Goal: Communication & Community: Answer question/provide support

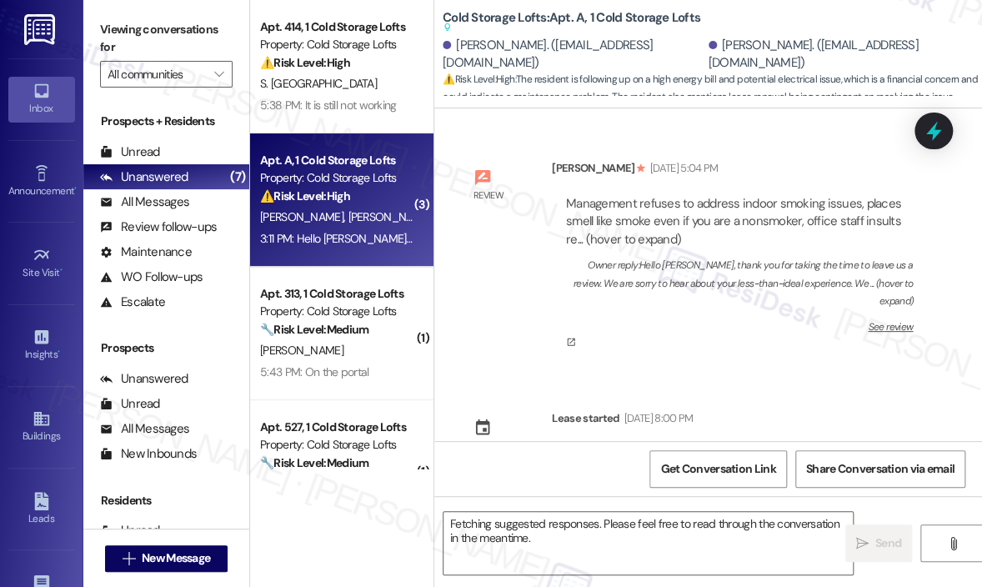
scroll to position [68040, 0]
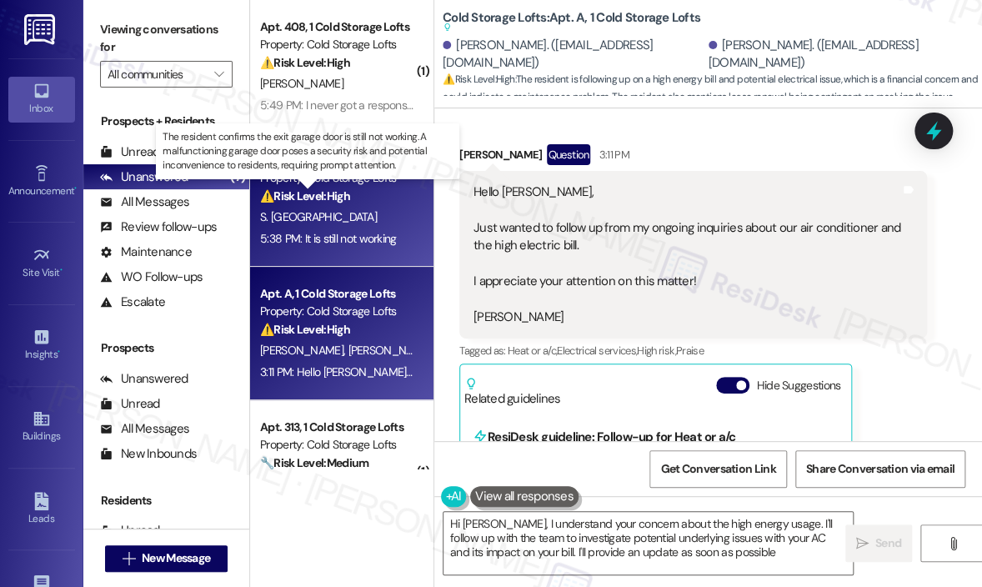
type textarea "Hi [PERSON_NAME], I understand your concern about the high energy usage. I'll f…"
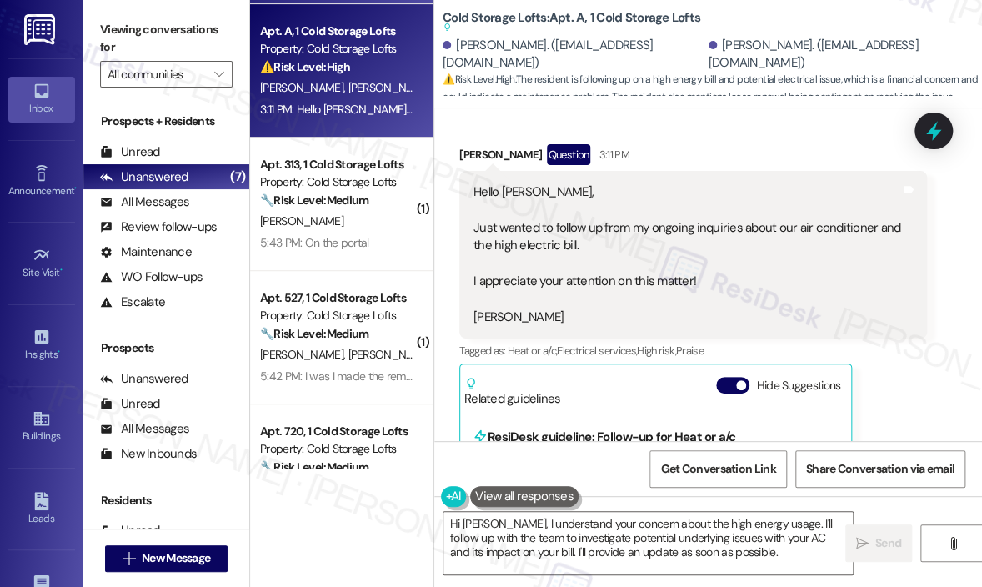
scroll to position [333, 0]
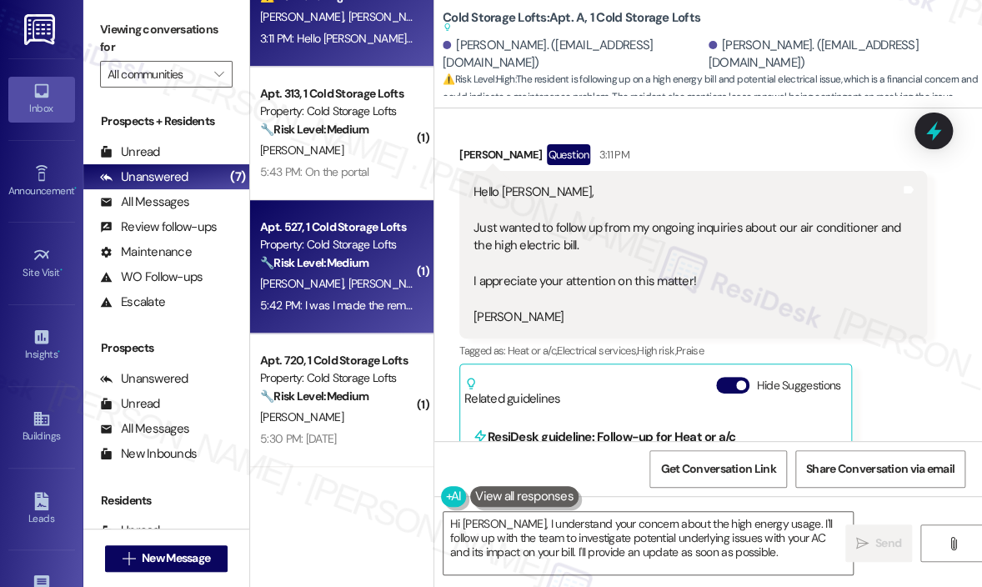
click at [311, 255] on strong "🔧 Risk Level: Medium" at bounding box center [314, 262] width 108 height 15
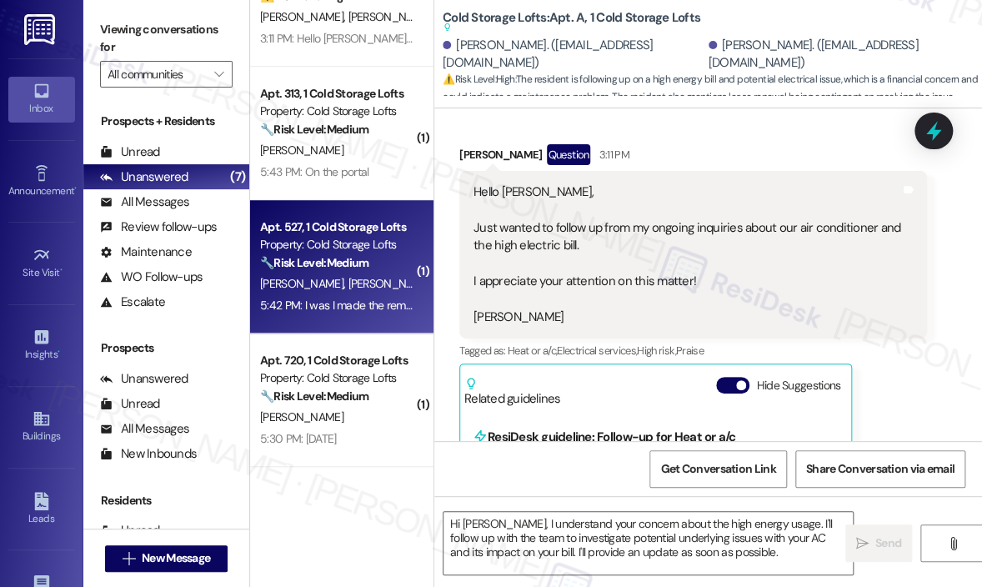
type textarea "Fetching suggested responses. Please feel free to read through the conversation…"
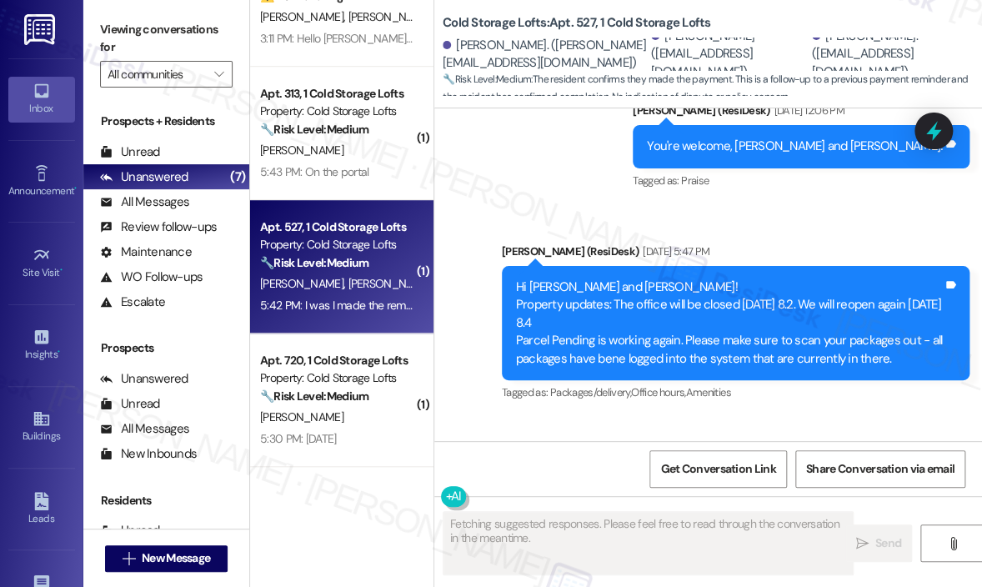
scroll to position [13820, 0]
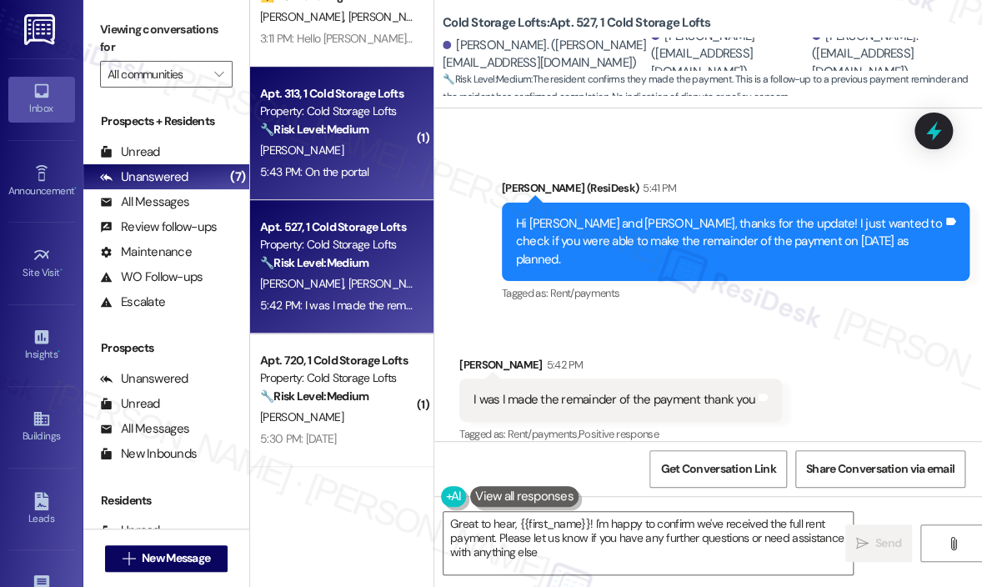
type textarea "Great to hear, {{first_name}}! I'm happy to confirm we've received the full ren…"
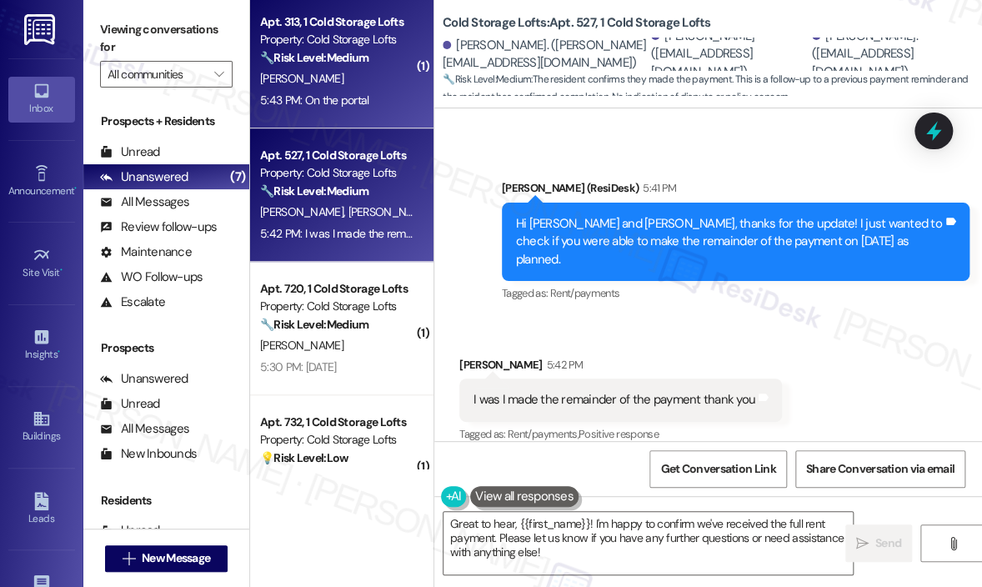
scroll to position [464, 0]
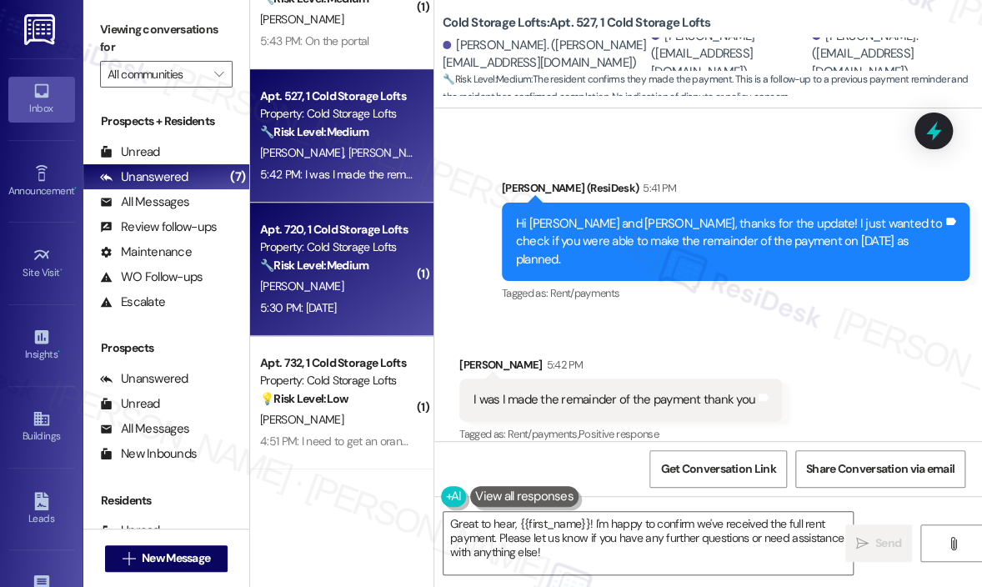
click at [328, 253] on div "Property: Cold Storage Lofts" at bounding box center [337, 247] width 154 height 18
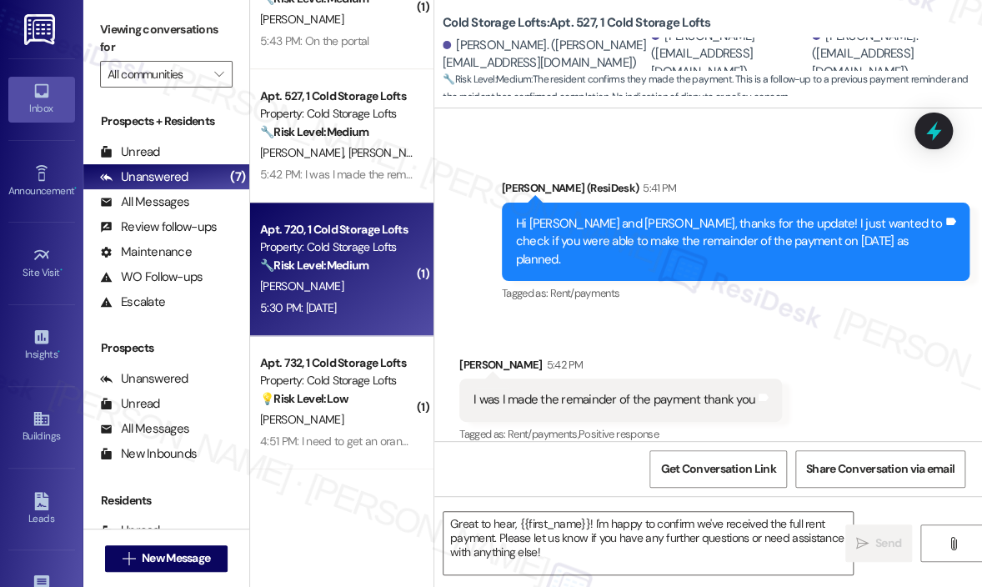
type textarea "Fetching suggested responses. Please feel free to read through the conversation…"
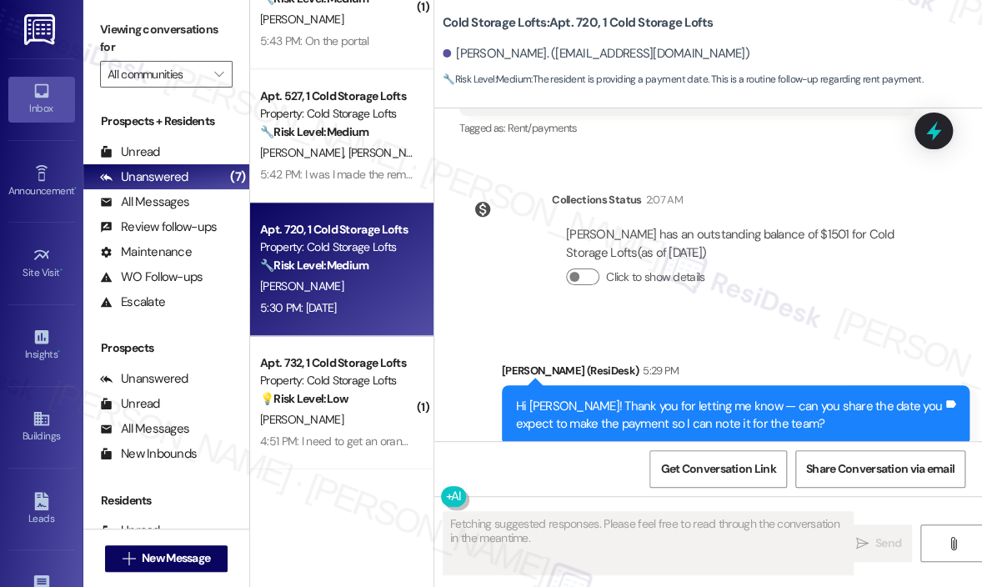
scroll to position [28460, 0]
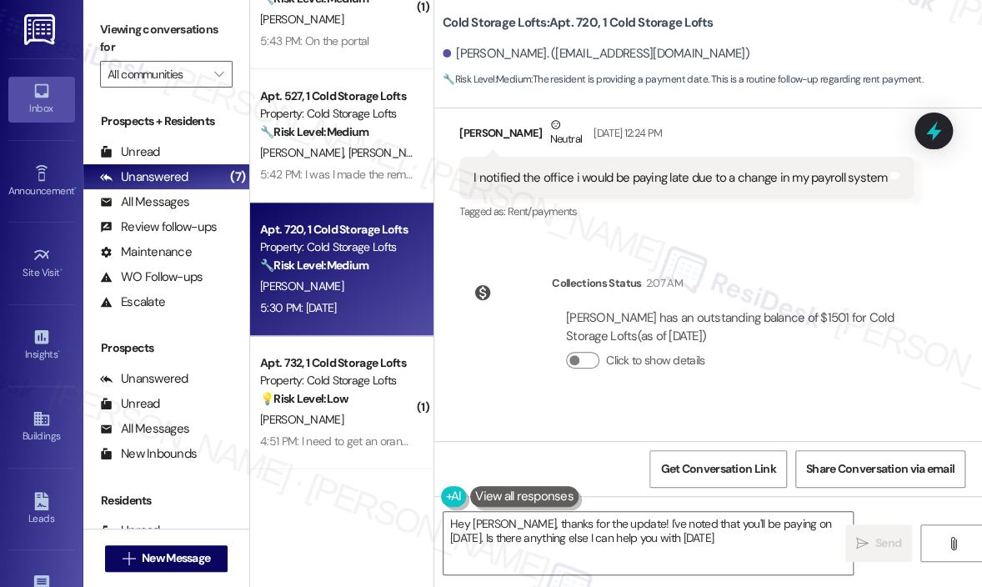
type textarea "Hey [PERSON_NAME], thanks for the update! I've noted that you'll be paying on […"
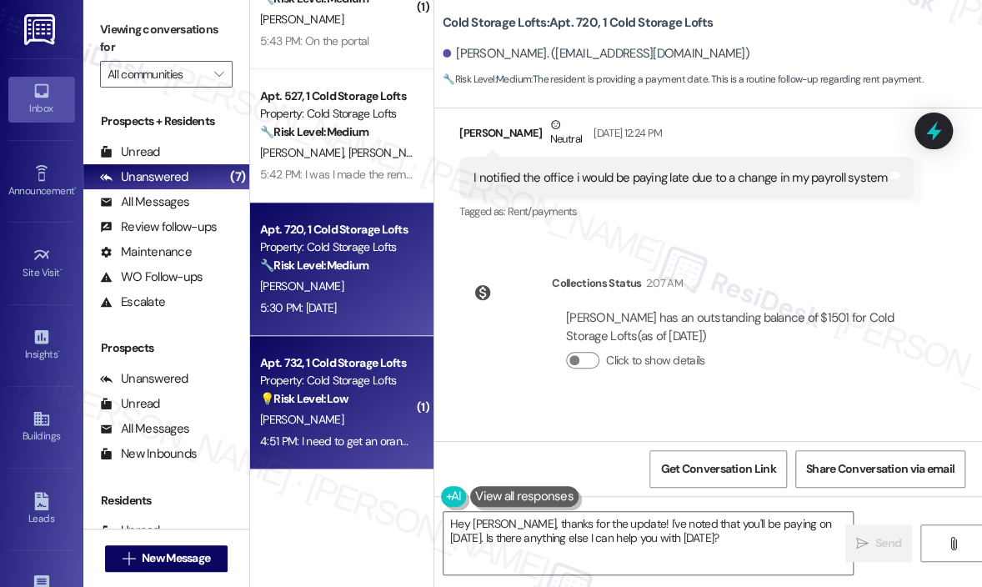
click at [367, 423] on div "[PERSON_NAME]" at bounding box center [337, 419] width 158 height 21
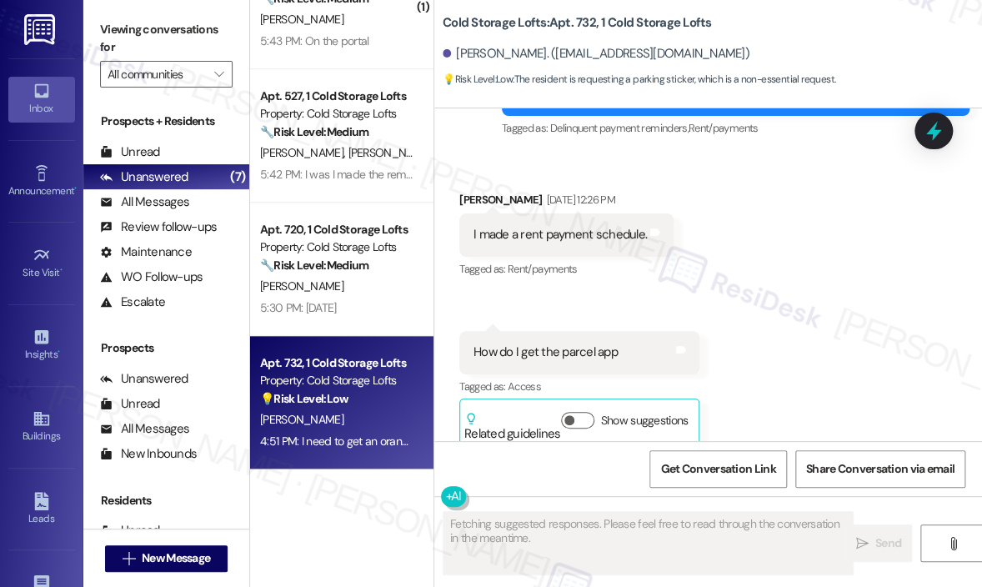
scroll to position [16737, 0]
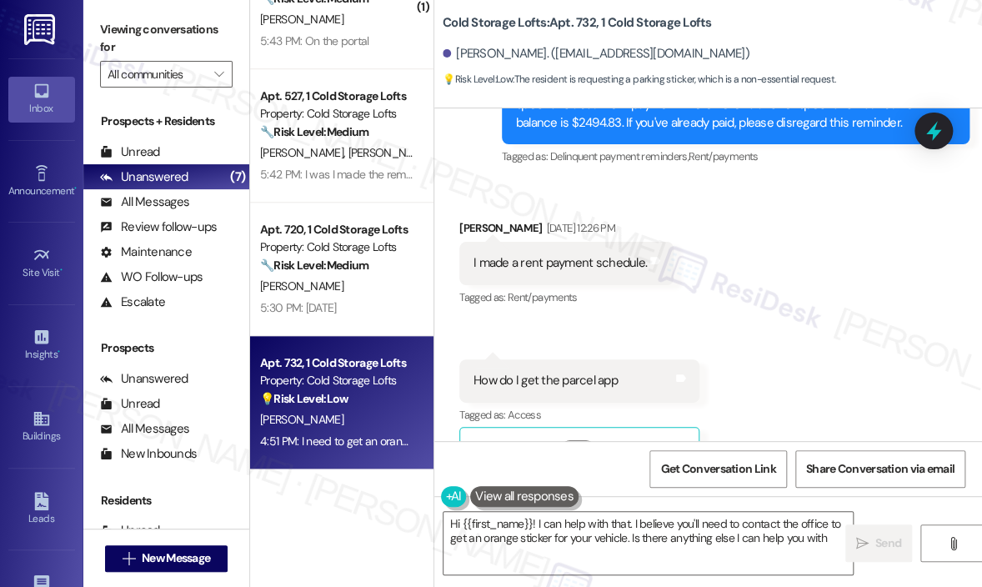
type textarea "Hi {{first_name}}! I can help with that. I believe you'll need to contact the o…"
click at [354, 362] on div "Apt. 732, 1 Cold Storage Lofts" at bounding box center [337, 363] width 154 height 18
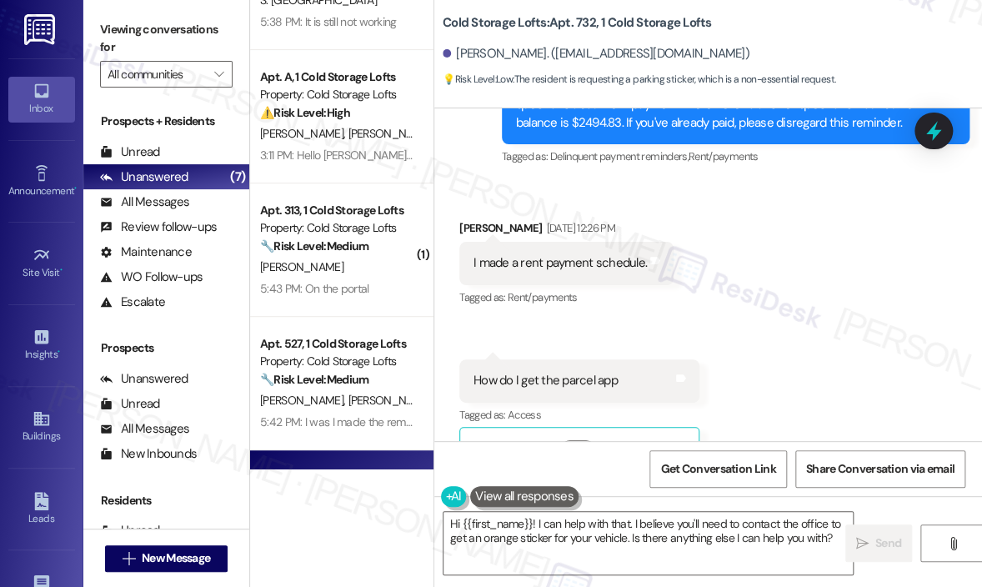
scroll to position [214, 0]
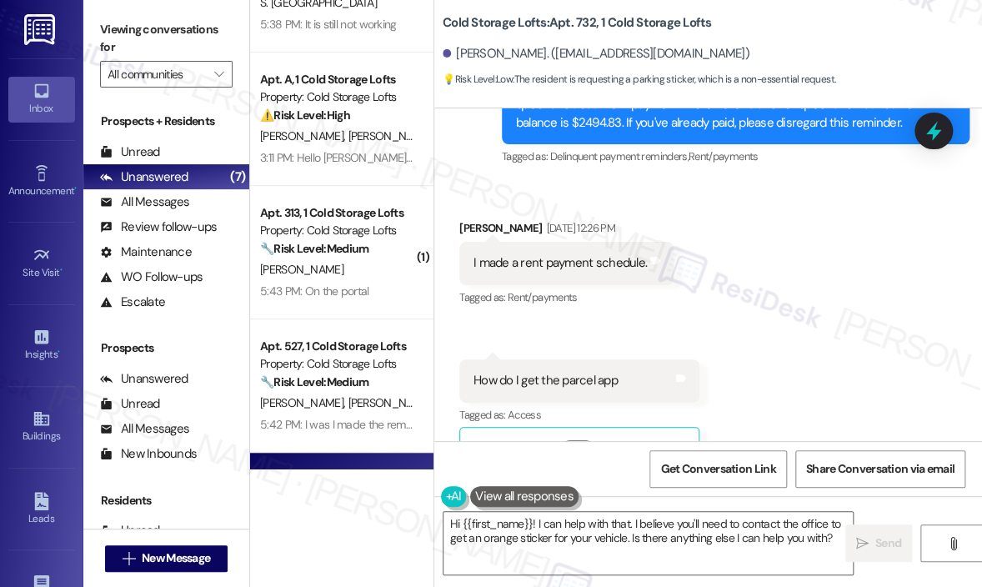
click at [377, 263] on div "[PERSON_NAME]" at bounding box center [337, 269] width 158 height 21
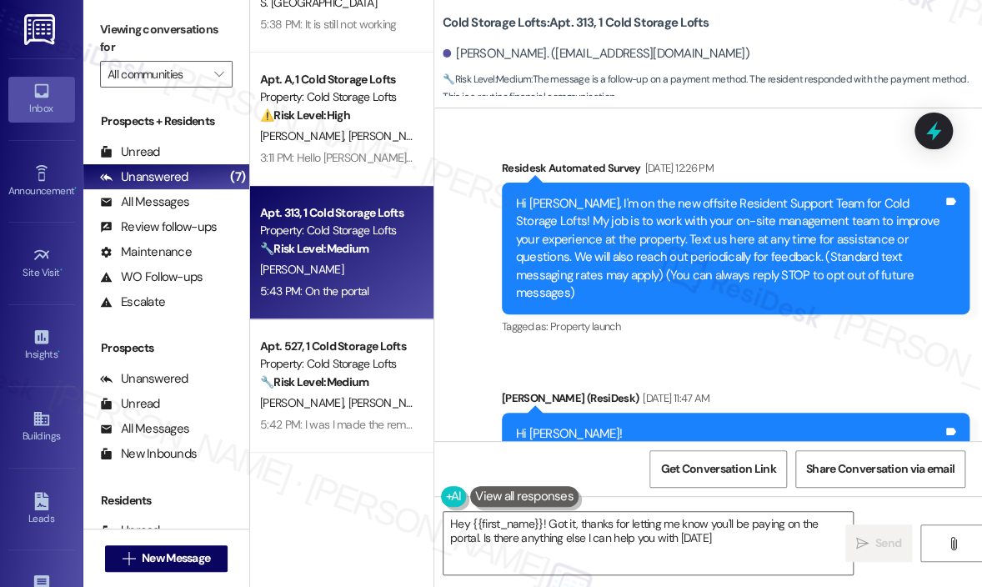
type textarea "Hey {{first_name}}! Got it, thanks for letting me know you'll be paying on the …"
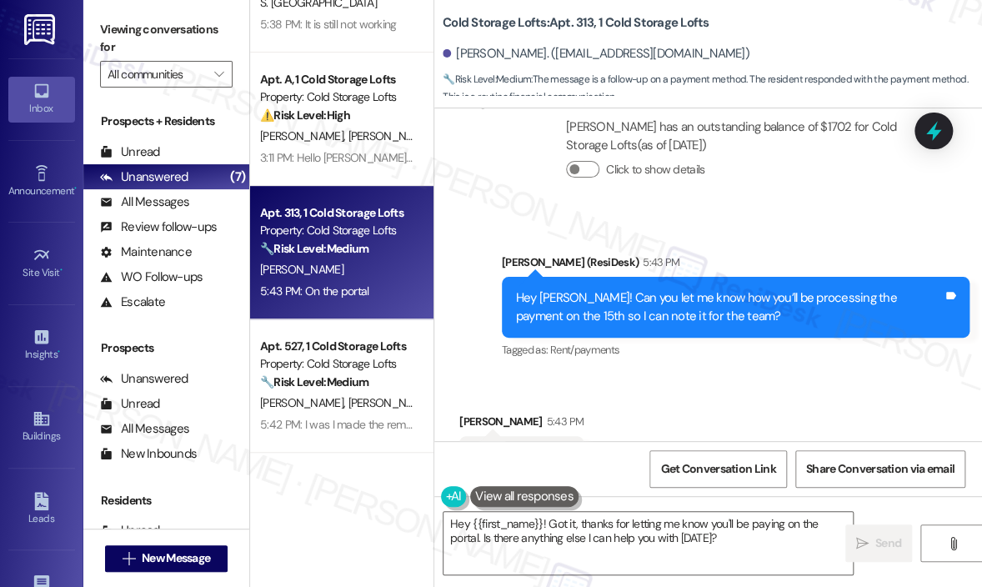
scroll to position [464, 0]
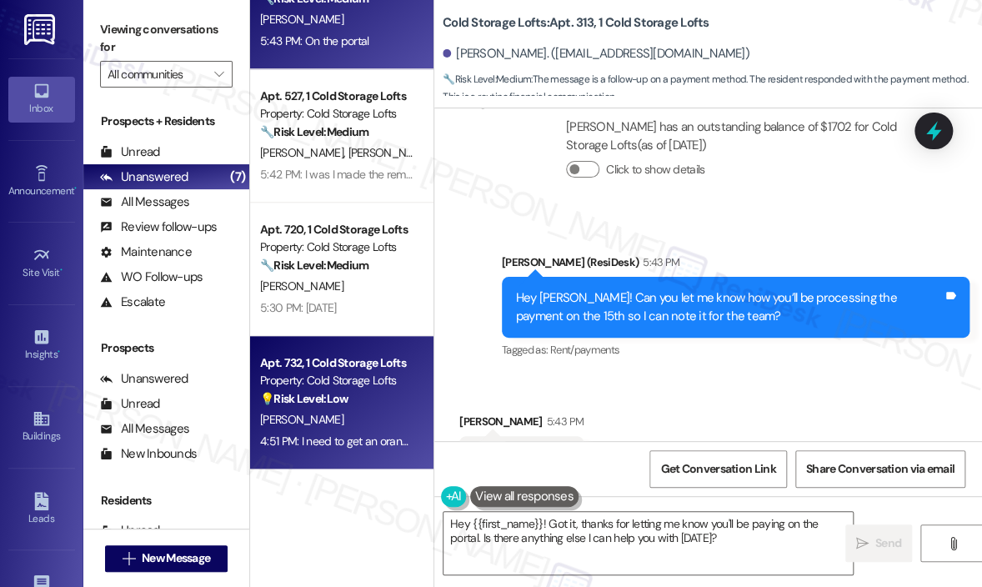
click at [383, 413] on div "[PERSON_NAME]" at bounding box center [337, 419] width 158 height 21
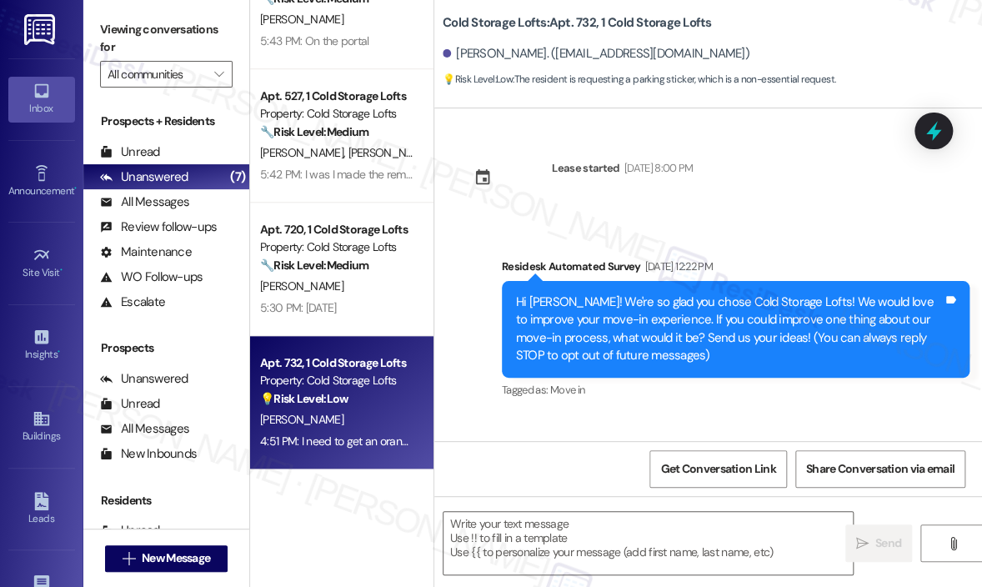
scroll to position [17071, 0]
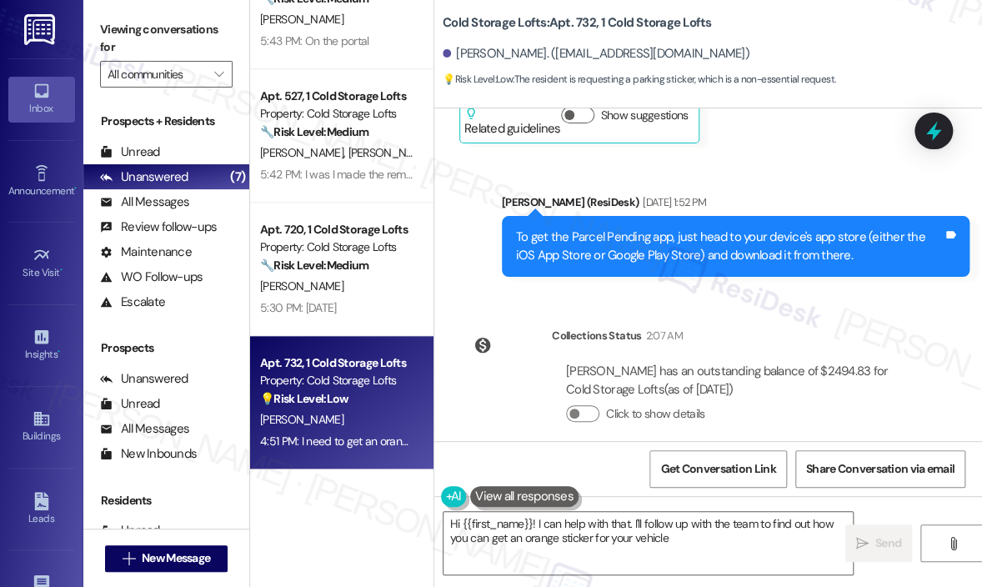
type textarea "Hi {{first_name}}! I can help with that. I'll follow up with the team to find o…"
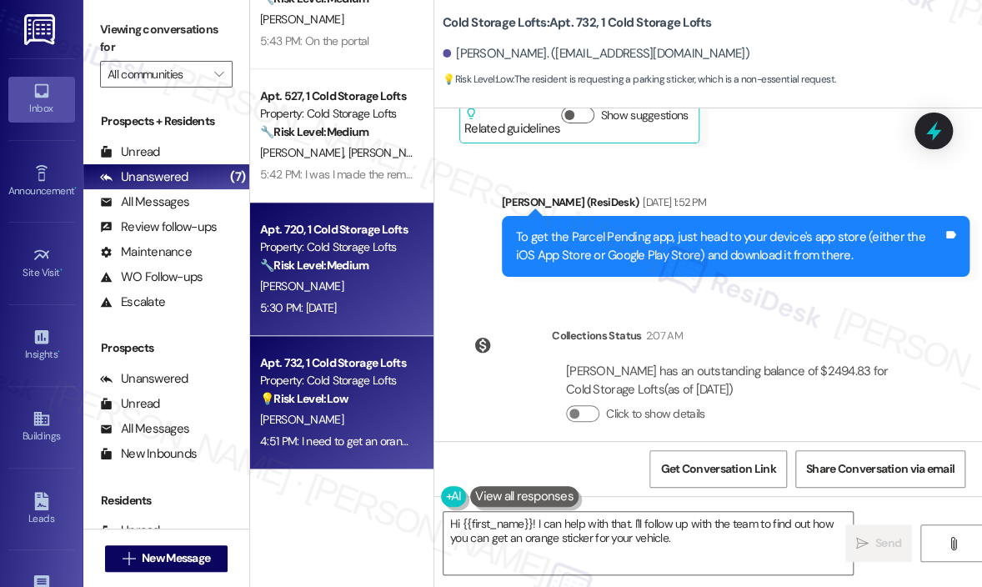
click at [360, 309] on div "5:30 PM: [DATE] 5:30 PM: [DATE]" at bounding box center [337, 308] width 158 height 21
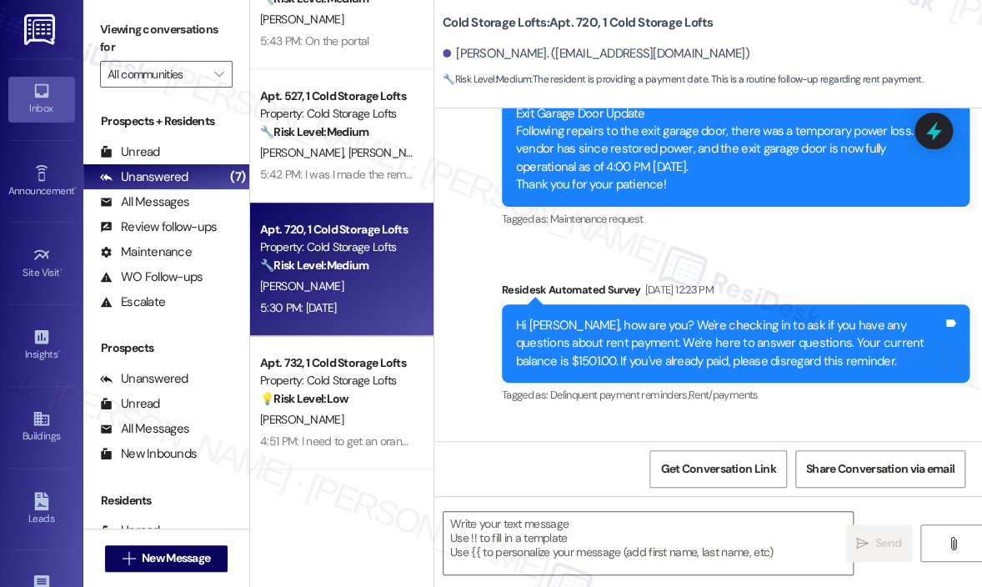
scroll to position [28626, 0]
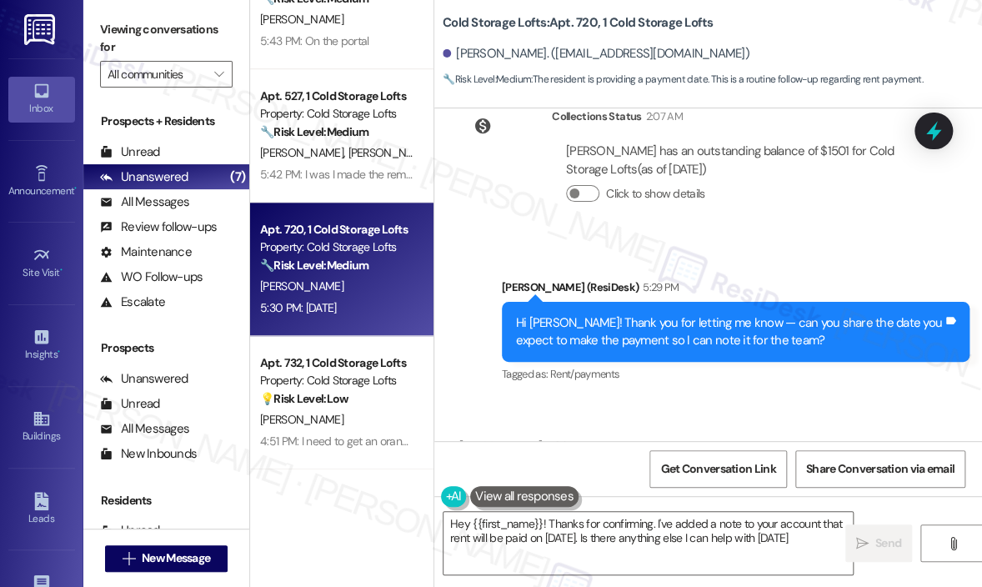
type textarea "Hey {{first_name}}! Thanks for confirming. I've added a note to your account th…"
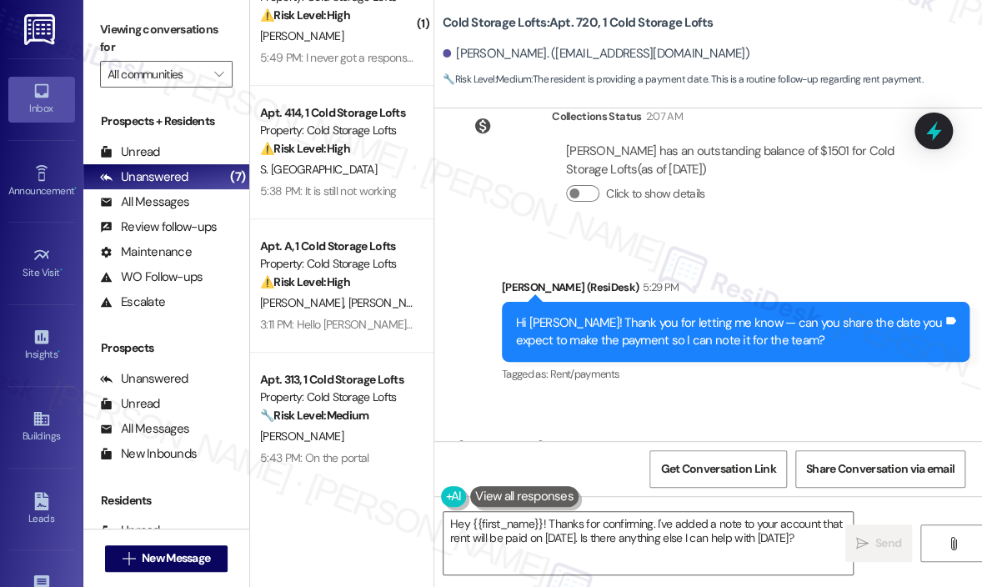
scroll to position [0, 0]
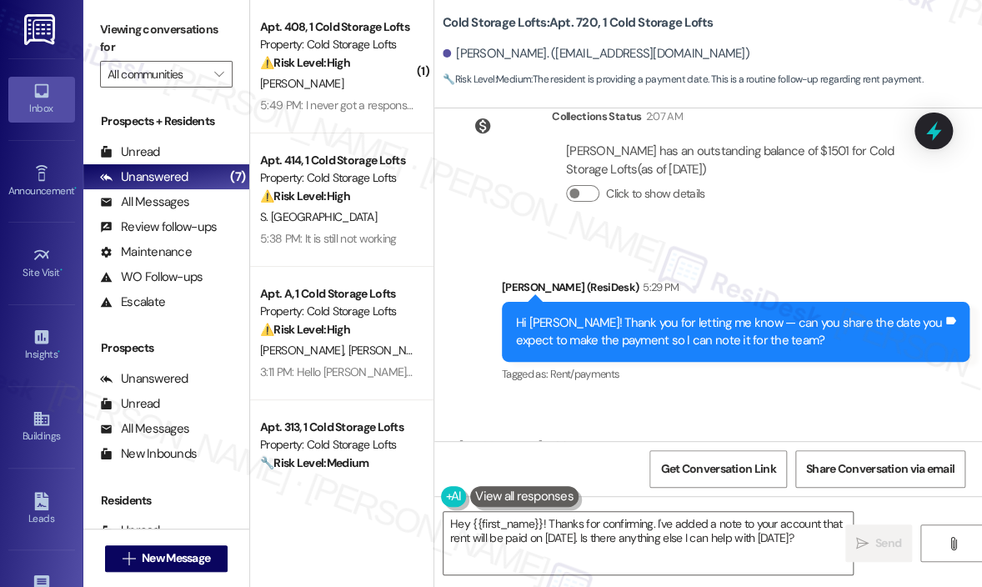
click at [817, 241] on div "Sent via SMS [PERSON_NAME] (ResiDesk) 5:29 PM Hi [PERSON_NAME]! Thank you for l…" at bounding box center [708, 320] width 548 height 158
click at [805, 26] on div "Cold Storage Lofts: Apt. 720, 1 Cold Storage Lofts [PERSON_NAME]. ([EMAIL_ADDRE…" at bounding box center [712, 46] width 539 height 84
click at [821, 23] on div "Cold Storage Lofts: Apt. 720, 1 Cold Storage Lofts [PERSON_NAME]. ([EMAIL_ADDRE…" at bounding box center [712, 46] width 539 height 84
